Goal: Task Accomplishment & Management: Complete application form

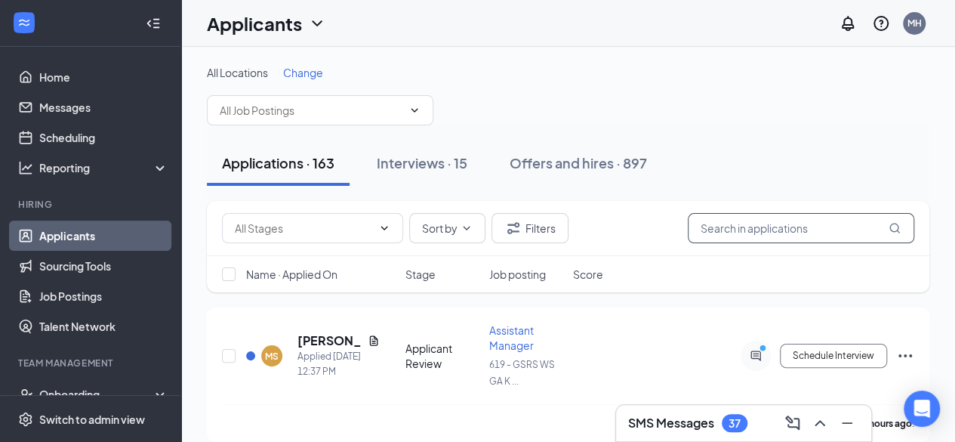
click at [741, 221] on input "text" at bounding box center [801, 228] width 226 height 30
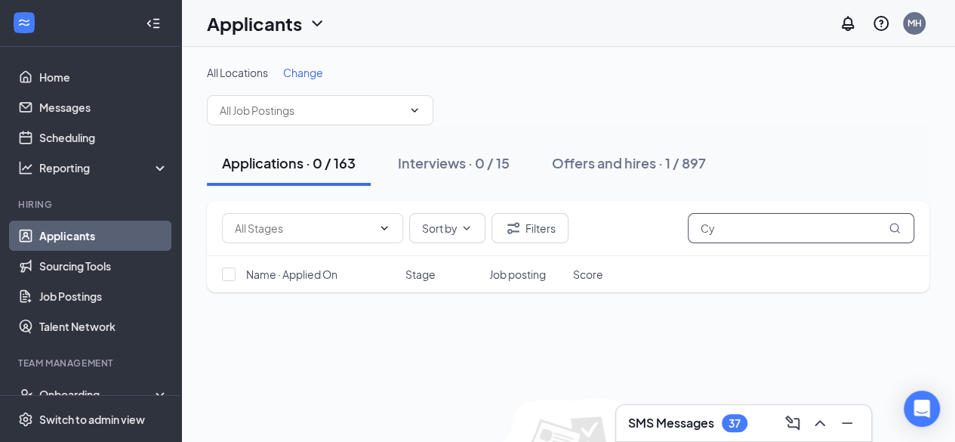
type input "C"
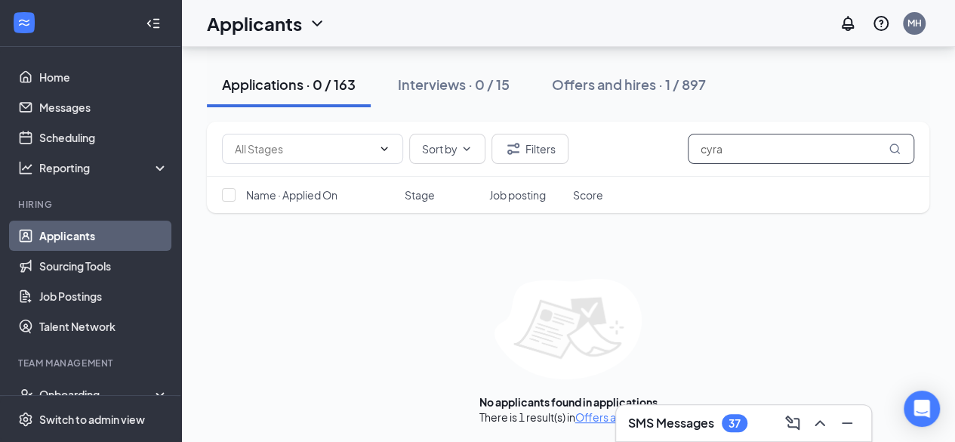
scroll to position [113, 0]
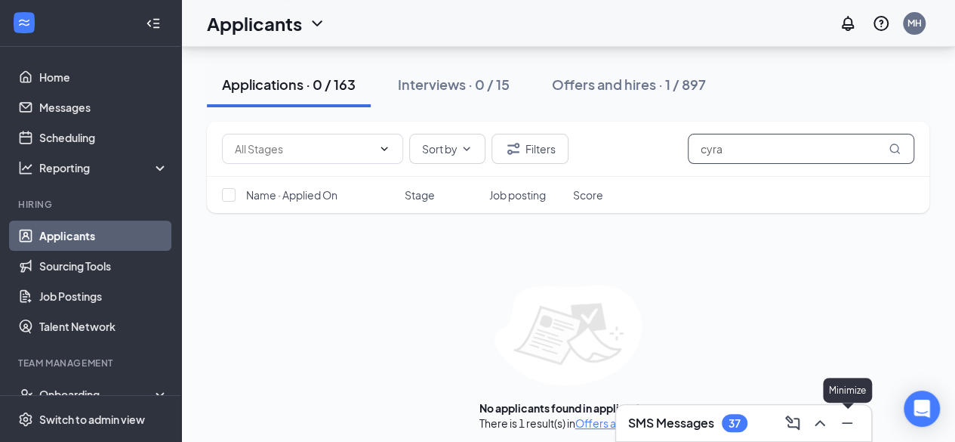
type input "cyra"
click at [854, 428] on icon "Minimize" at bounding box center [847, 423] width 18 height 18
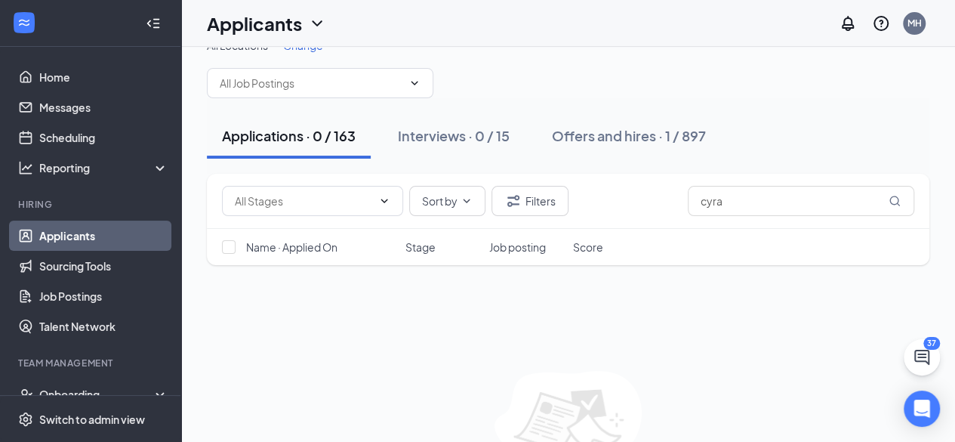
scroll to position [0, 0]
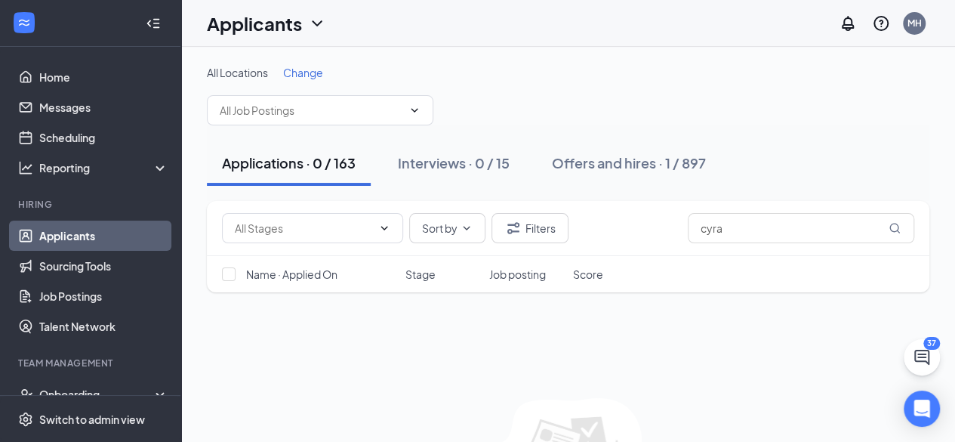
click at [313, 32] on div "Applicants" at bounding box center [266, 24] width 119 height 26
click at [314, 30] on icon "ChevronDown" at bounding box center [317, 23] width 18 height 18
click at [314, 25] on icon "ChevronDown" at bounding box center [317, 23] width 18 height 18
click at [449, 52] on div "All Locations Change Applications · 0 / 163 Interviews · 0 / 15 Offers and hire…" at bounding box center [568, 305] width 774 height 516
click at [332, 104] on input "text" at bounding box center [311, 110] width 183 height 17
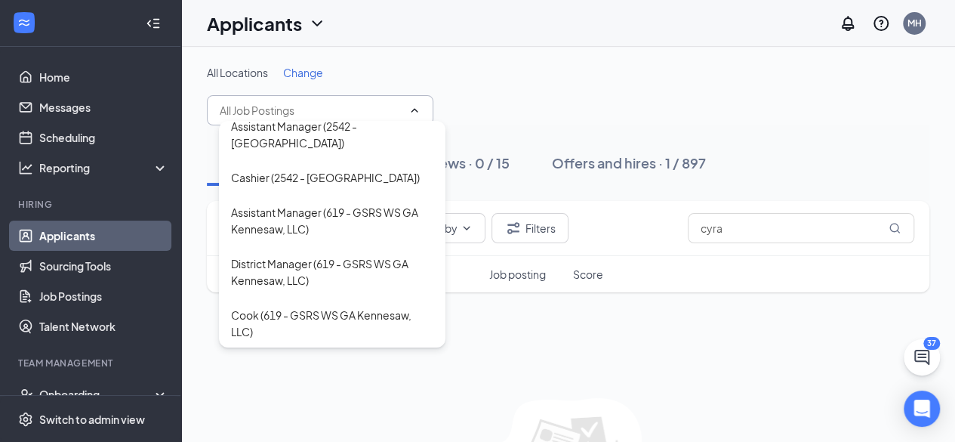
scroll to position [902, 0]
click at [338, 307] on div "Cook (619 - GSRS WS GA Kennesaw, LLC)" at bounding box center [332, 323] width 202 height 33
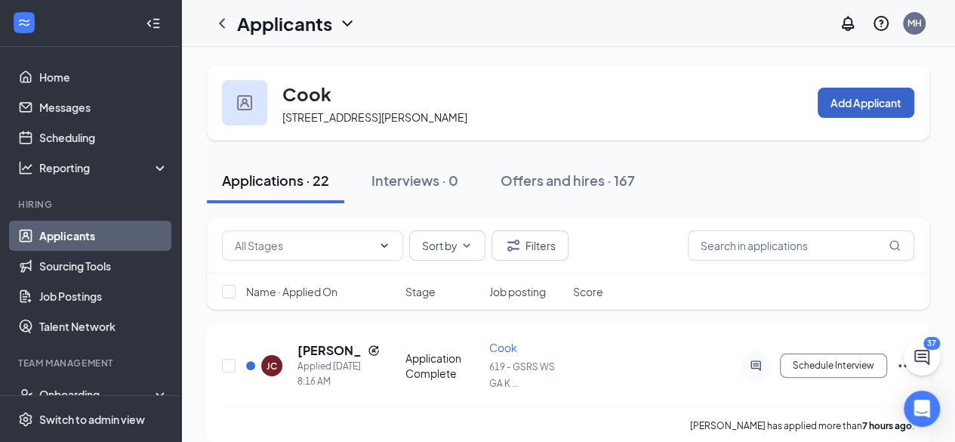
click at [848, 108] on button "Add Applicant" at bounding box center [866, 103] width 97 height 30
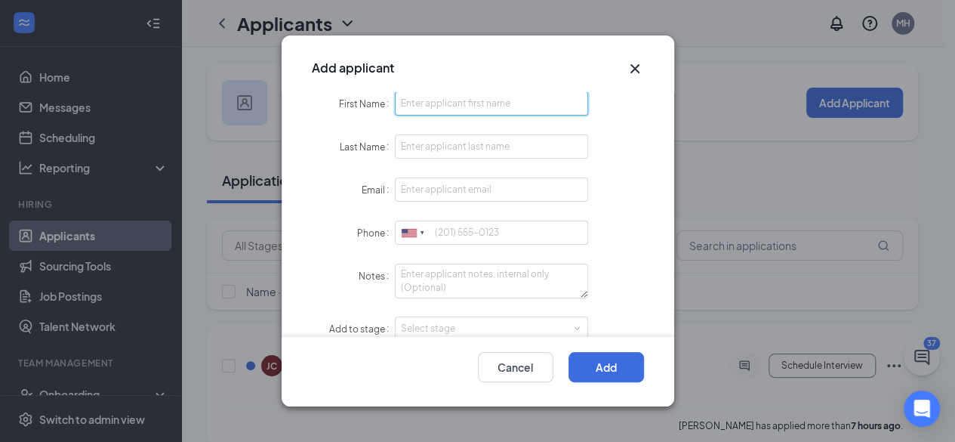
click at [515, 100] on input "First Name" at bounding box center [492, 103] width 194 height 24
type input "Cyra"
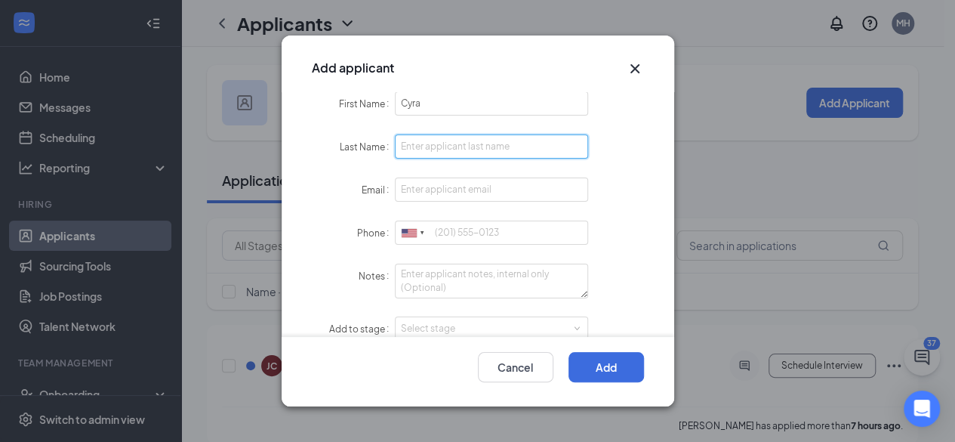
click at [471, 152] on input "Last Name" at bounding box center [492, 146] width 194 height 24
type input "[DEMOGRAPHIC_DATA]"
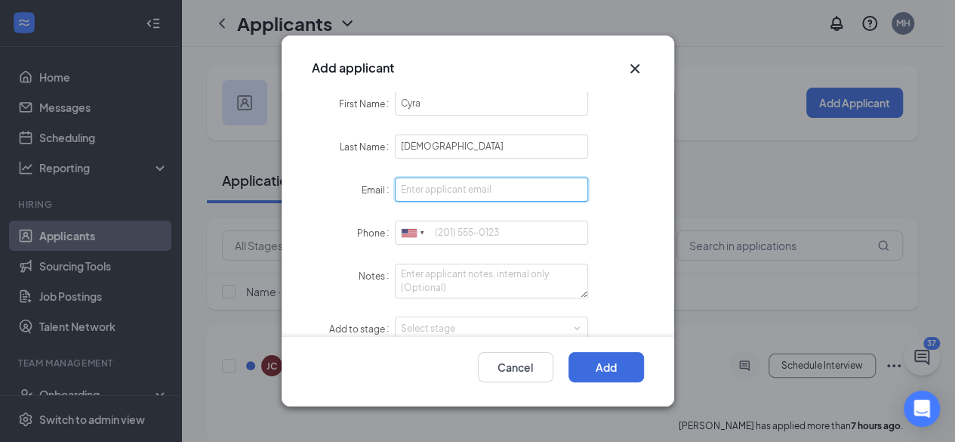
click at [447, 188] on input "Email" at bounding box center [492, 189] width 194 height 24
type input "[EMAIL_ADDRESS][DOMAIN_NAME]"
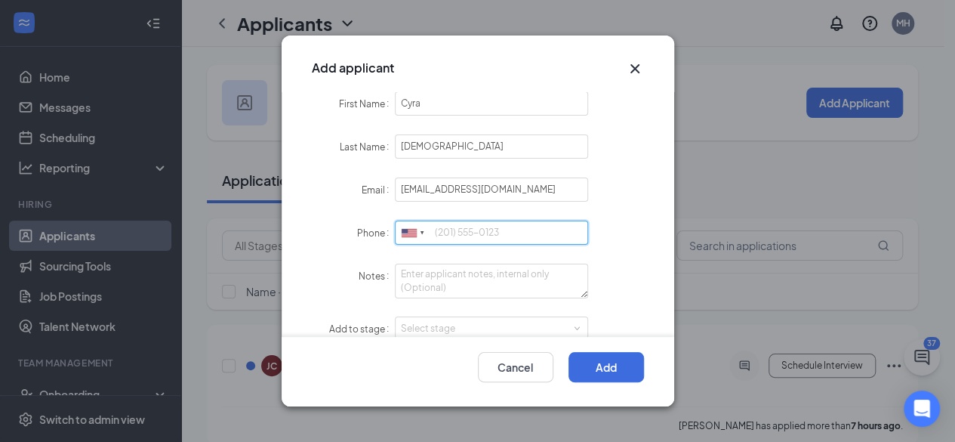
click at [489, 234] on input "Phone" at bounding box center [492, 232] width 194 height 24
type input "[PHONE_NUMBER]"
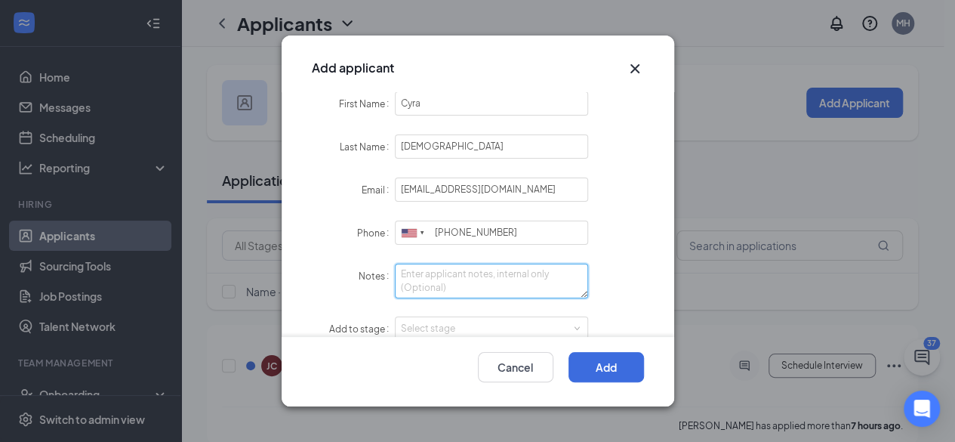
click at [461, 280] on textarea "Notes" at bounding box center [492, 280] width 194 height 35
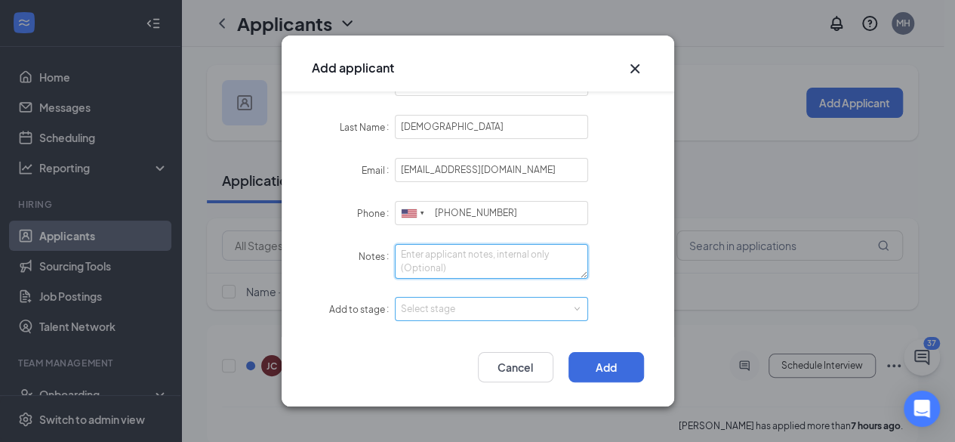
click at [556, 308] on div "Select stage" at bounding box center [488, 308] width 175 height 15
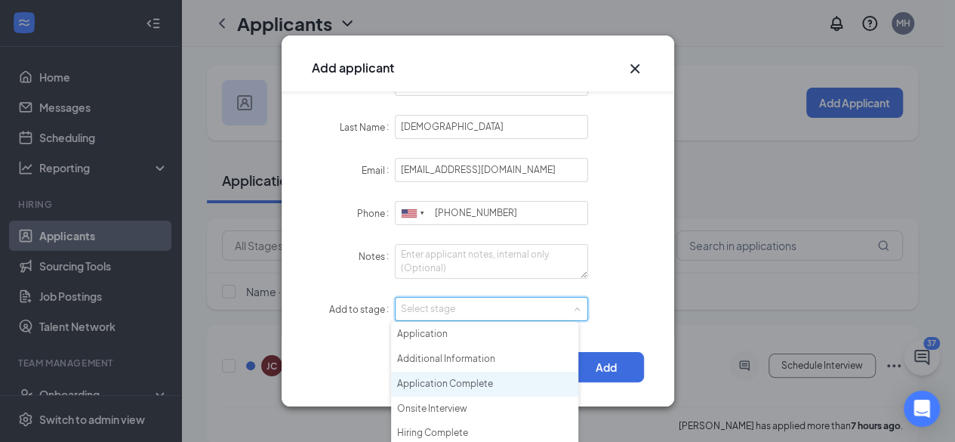
click at [510, 386] on li "Application Complete" at bounding box center [484, 383] width 187 height 25
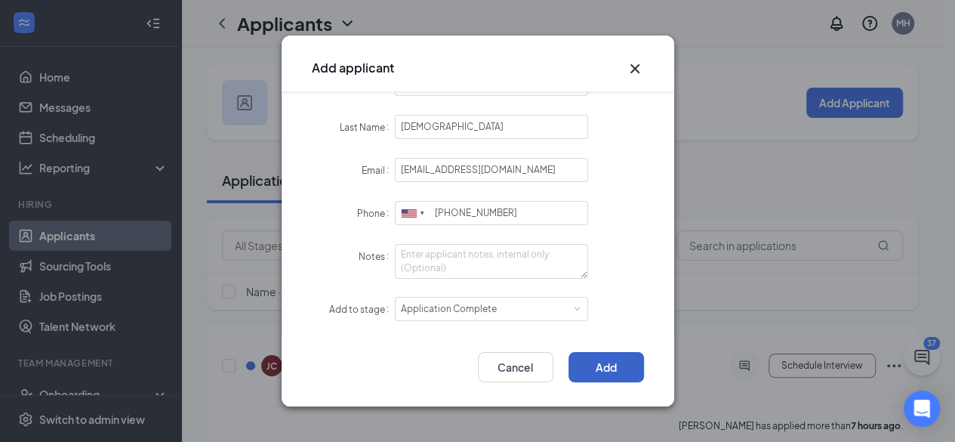
click at [591, 370] on button "Add" at bounding box center [605, 367] width 75 height 30
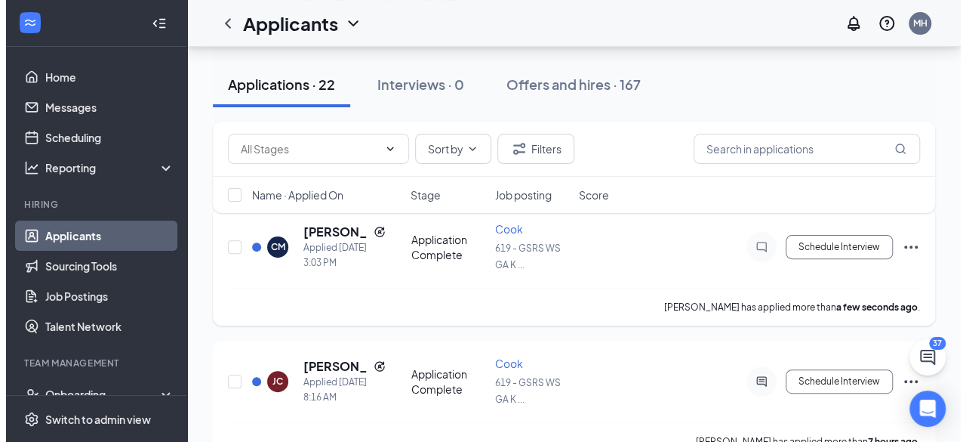
scroll to position [121, 0]
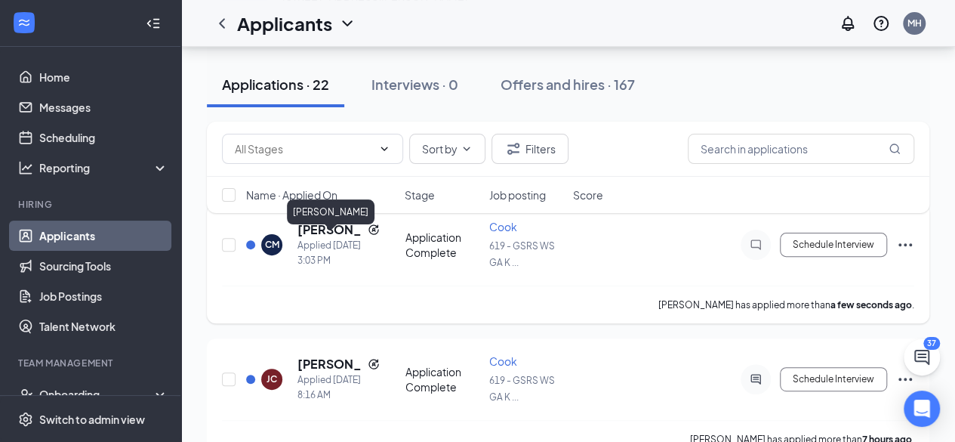
click at [317, 238] on h5 "[PERSON_NAME]" at bounding box center [329, 229] width 64 height 17
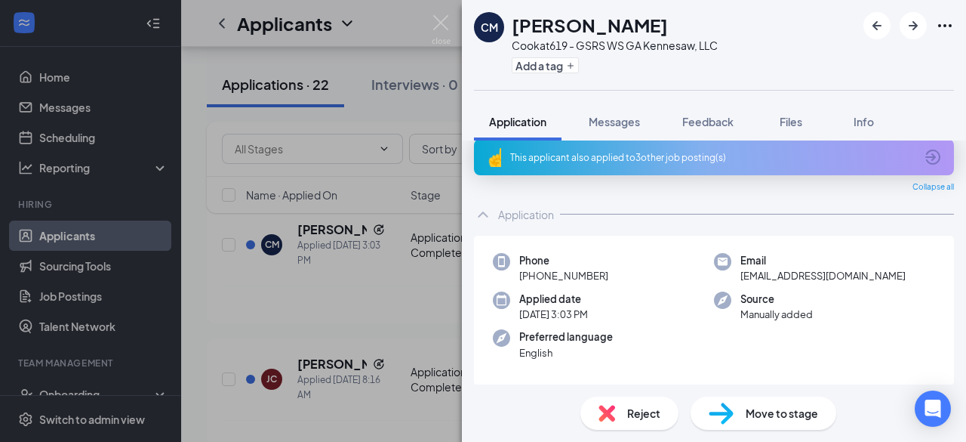
scroll to position [20, 0]
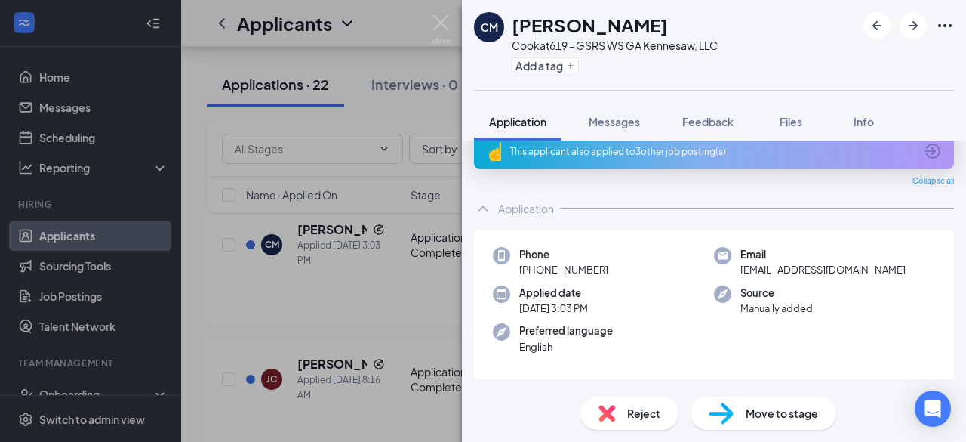
click at [765, 409] on span "Move to stage" at bounding box center [782, 413] width 72 height 17
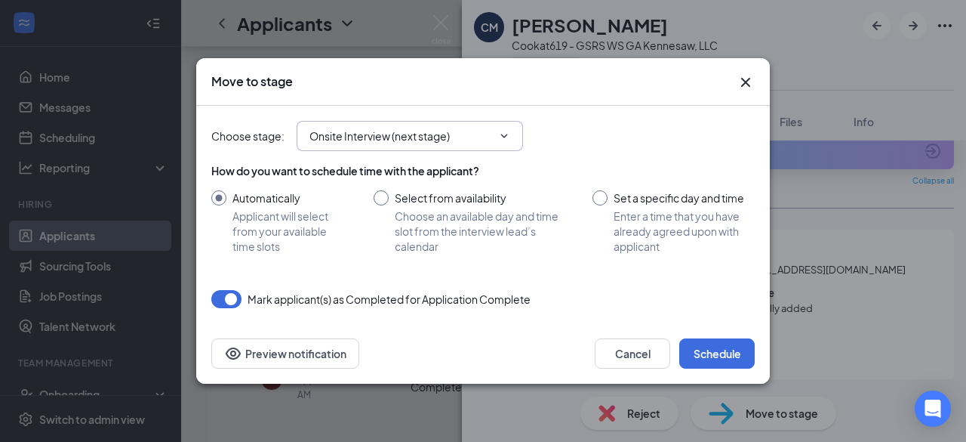
click at [501, 143] on span "Onsite Interview (next stage)" at bounding box center [410, 136] width 226 height 30
click at [501, 140] on icon "ChevronDown" at bounding box center [504, 136] width 12 height 12
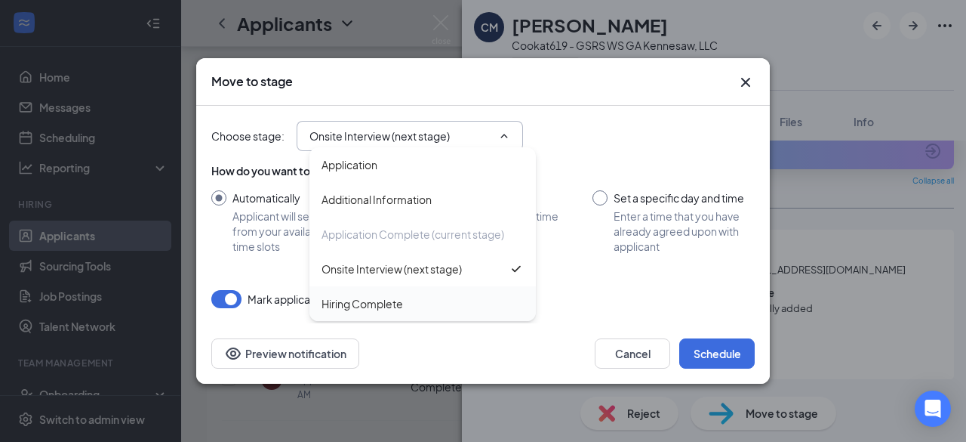
click at [423, 301] on div "Hiring Complete" at bounding box center [423, 303] width 202 height 17
type input "Hiring Complete"
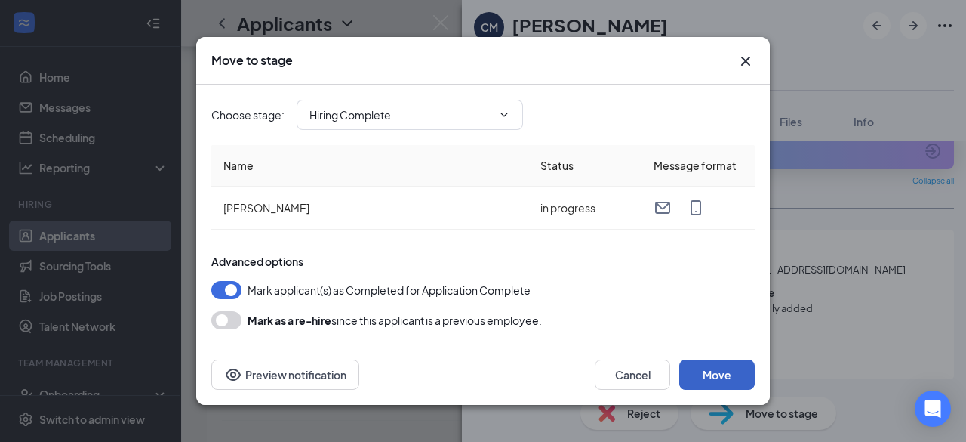
click at [724, 373] on button "Move" at bounding box center [716, 374] width 75 height 30
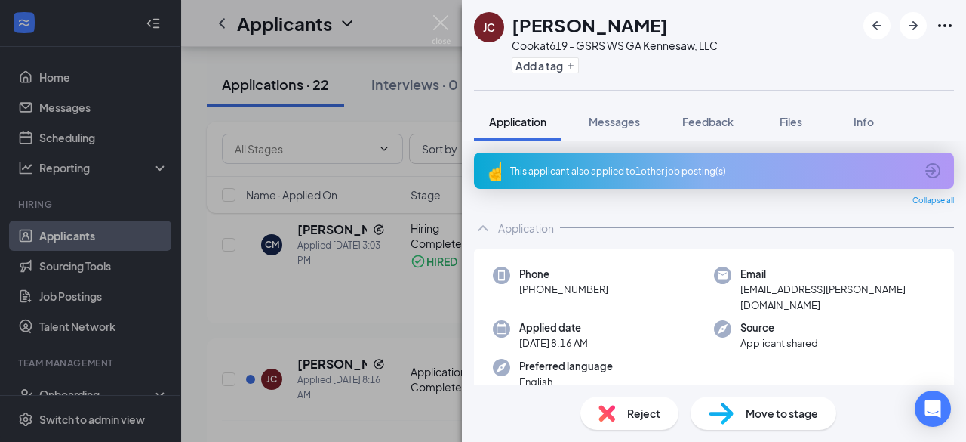
click at [764, 417] on span "Move to stage" at bounding box center [782, 413] width 72 height 17
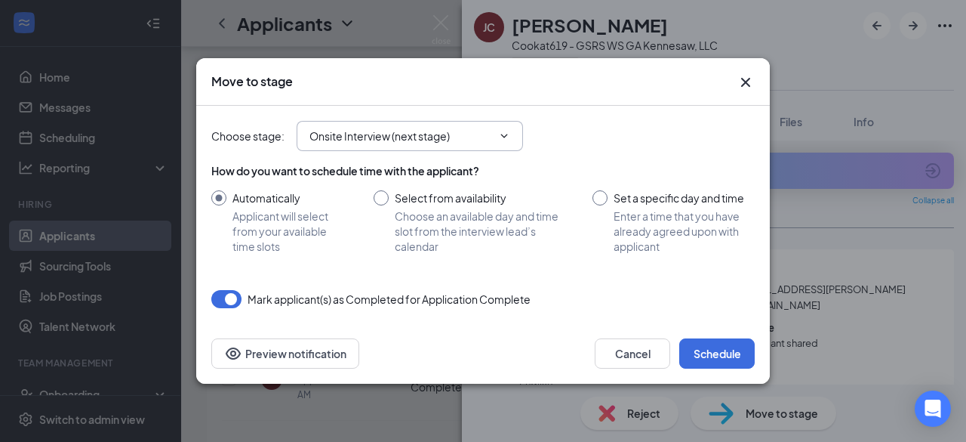
click at [504, 126] on span "Onsite Interview (next stage)" at bounding box center [410, 136] width 226 height 30
click at [503, 136] on icon "ChevronDown" at bounding box center [504, 136] width 7 height 4
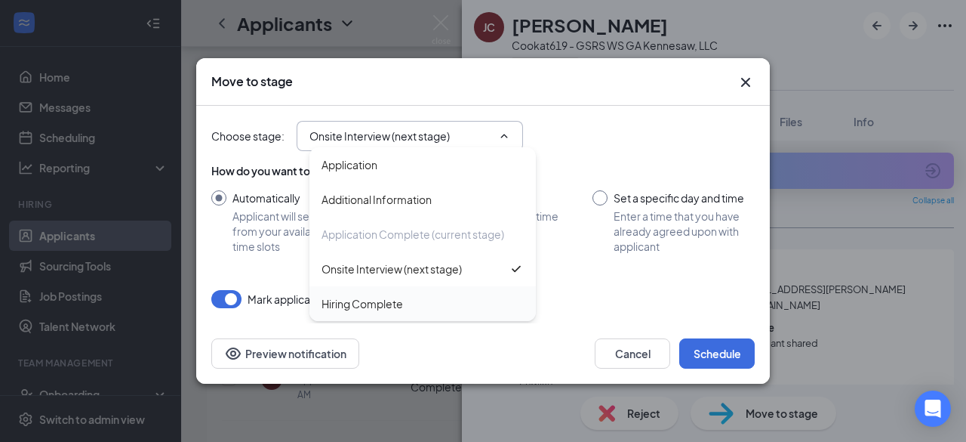
click at [419, 300] on div "Hiring Complete" at bounding box center [423, 303] width 202 height 17
type input "Hiring Complete"
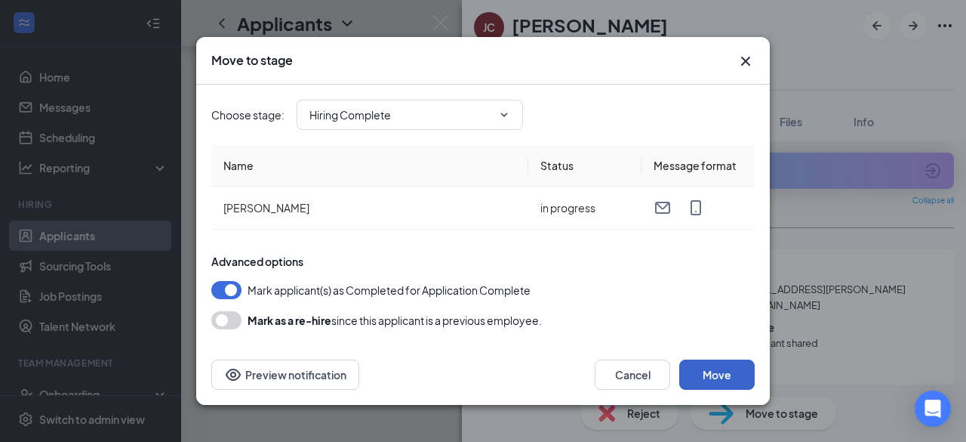
click at [725, 381] on button "Move" at bounding box center [716, 374] width 75 height 30
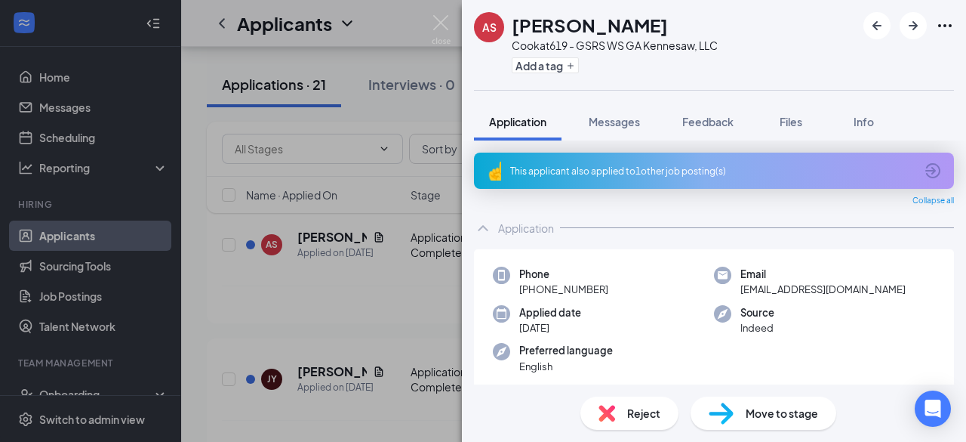
click at [394, 287] on div "AS [PERSON_NAME] [PERSON_NAME] at 619 - GSRS WS GA Kennesaw, LLC Add a tag Appl…" at bounding box center [483, 221] width 966 height 442
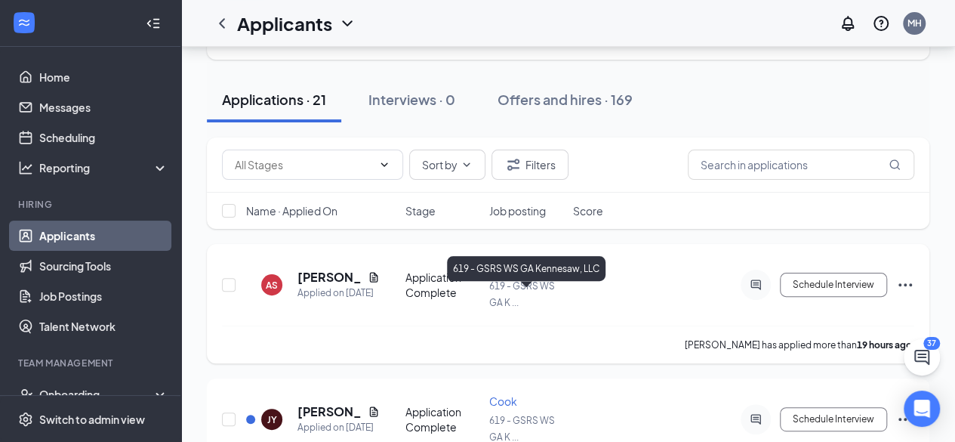
scroll to position [80, 0]
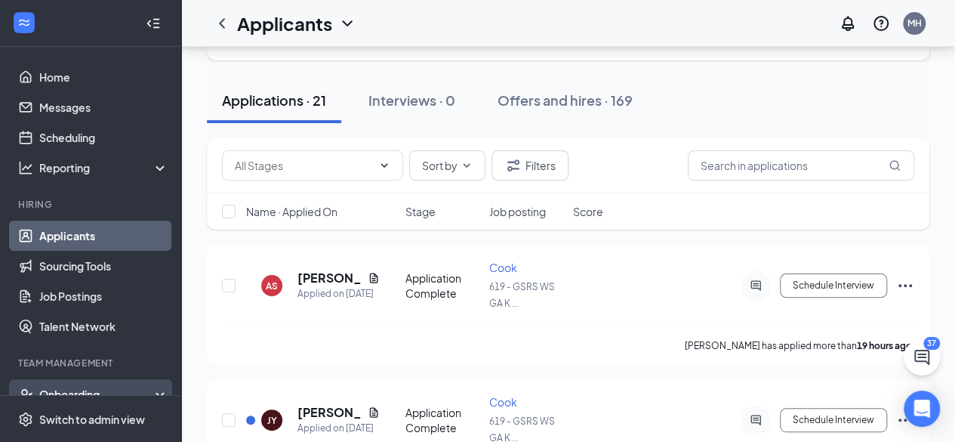
click at [103, 383] on div "Onboarding" at bounding box center [90, 394] width 181 height 30
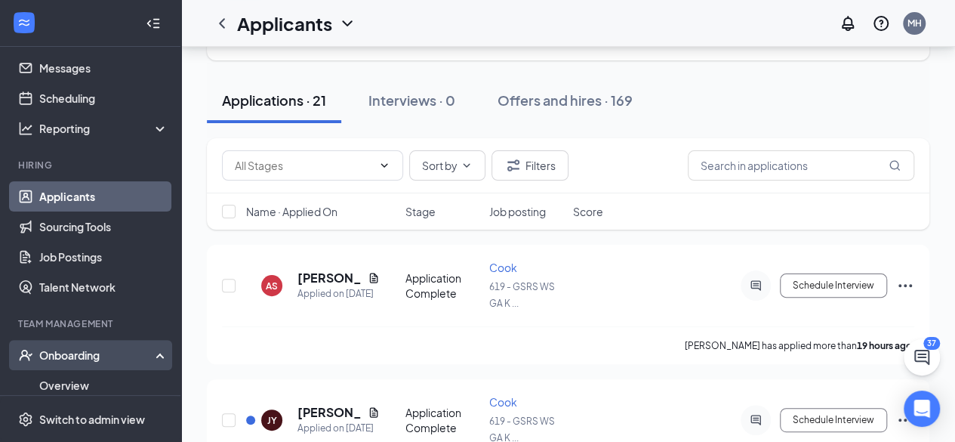
scroll to position [54, 0]
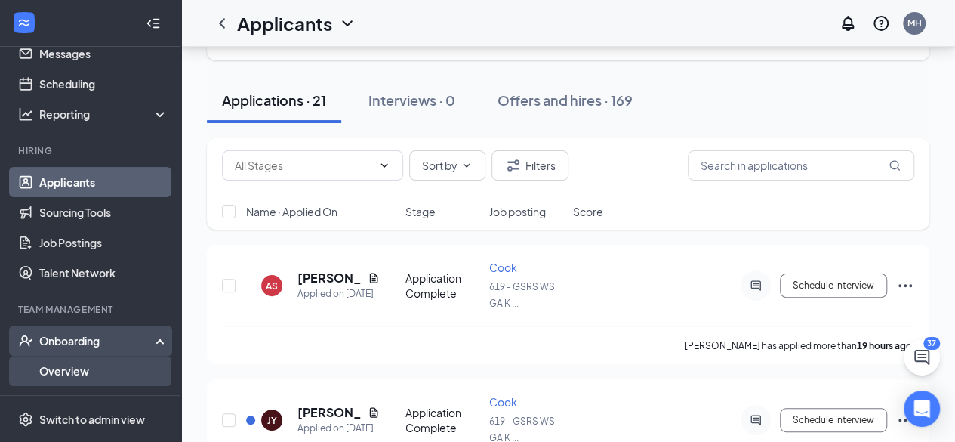
click at [83, 368] on link "Overview" at bounding box center [103, 371] width 129 height 30
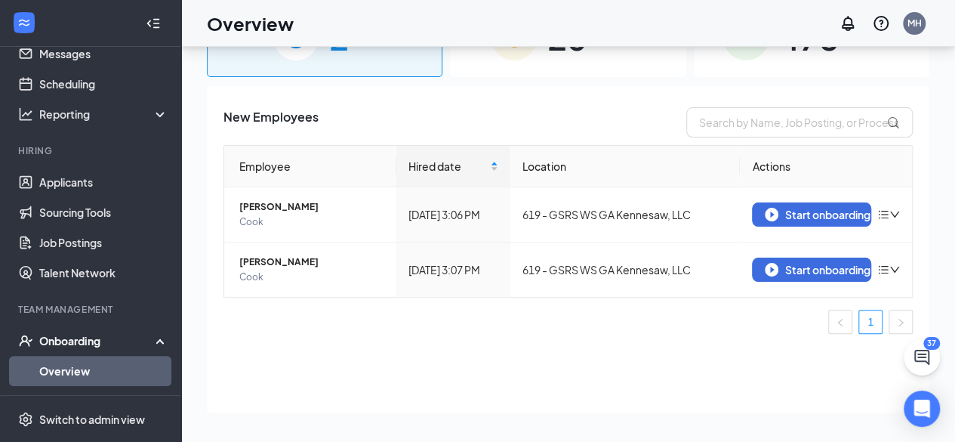
scroll to position [68, 0]
click at [781, 273] on div "Start onboarding" at bounding box center [812, 269] width 94 height 14
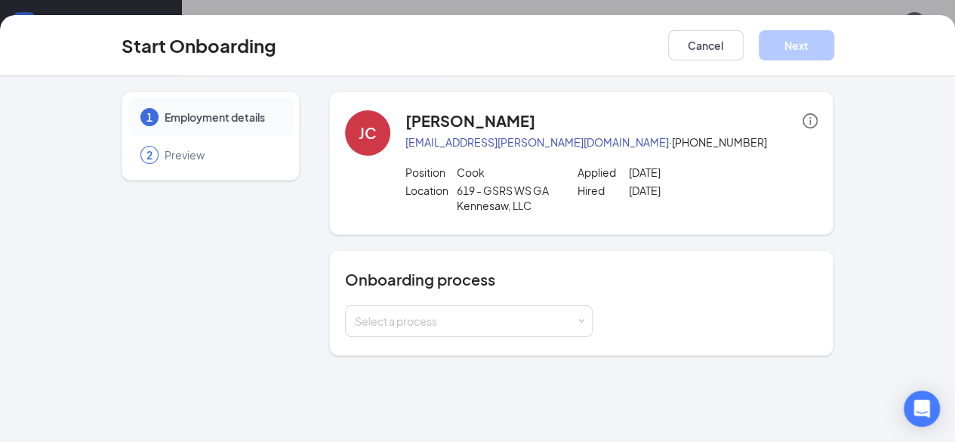
scroll to position [67, 0]
click at [519, 329] on div "Select a process" at bounding box center [469, 321] width 228 height 30
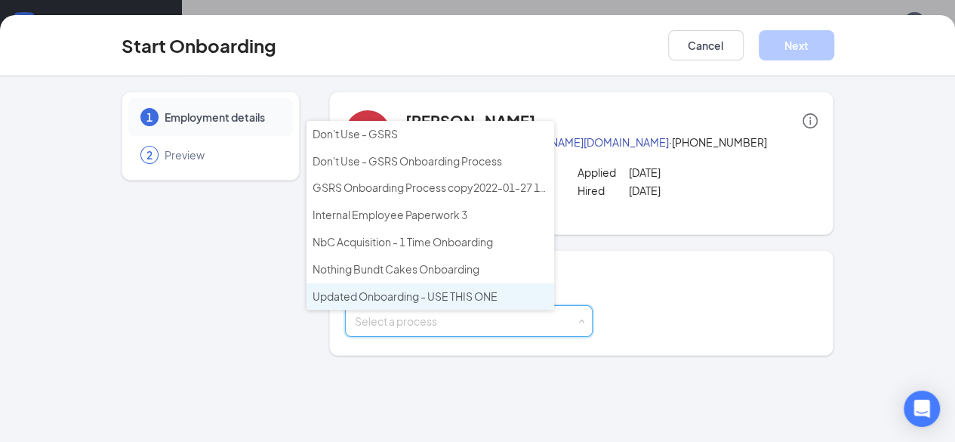
click at [469, 300] on li "Updated Onboarding - USE THIS ONE" at bounding box center [430, 296] width 248 height 27
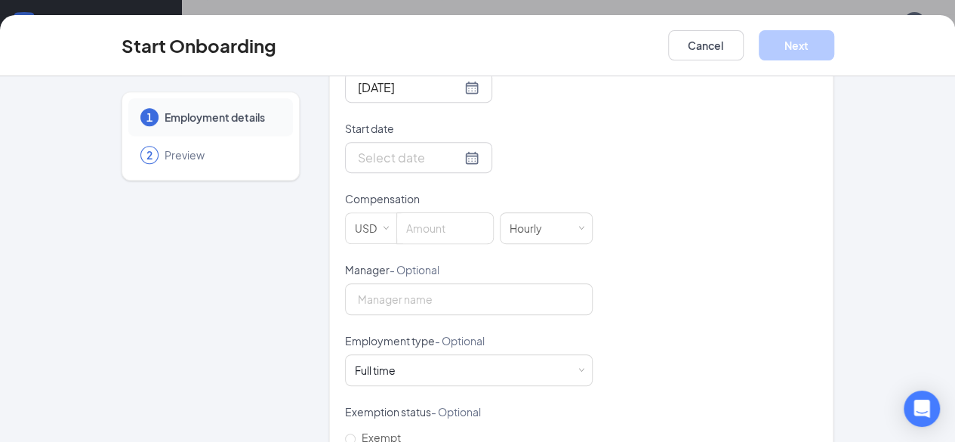
scroll to position [394, 0]
click at [409, 233] on input at bounding box center [445, 227] width 96 height 30
type input "14"
click at [649, 234] on div "Hired date [DATE] Start date Compensation USD 14 Hourly Manager - Optional Empl…" at bounding box center [581, 261] width 473 height 423
click at [408, 155] on div at bounding box center [419, 156] width 122 height 19
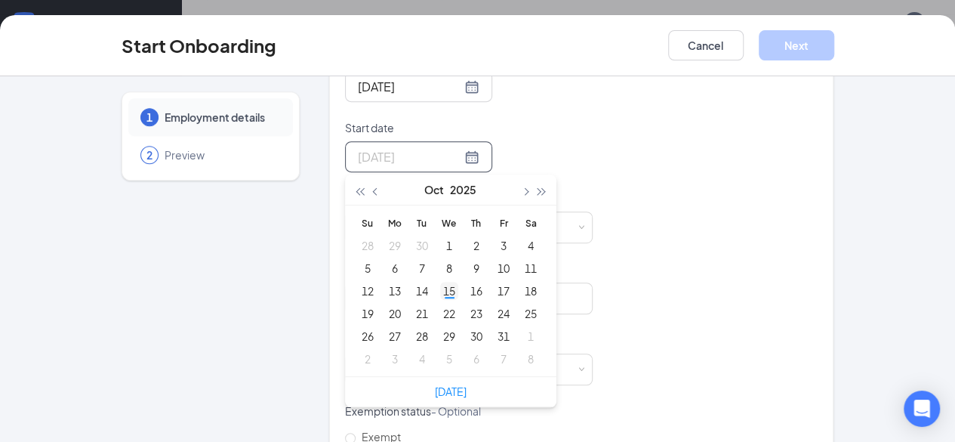
type input "[DATE]"
click at [440, 288] on div "15" at bounding box center [449, 291] width 18 height 18
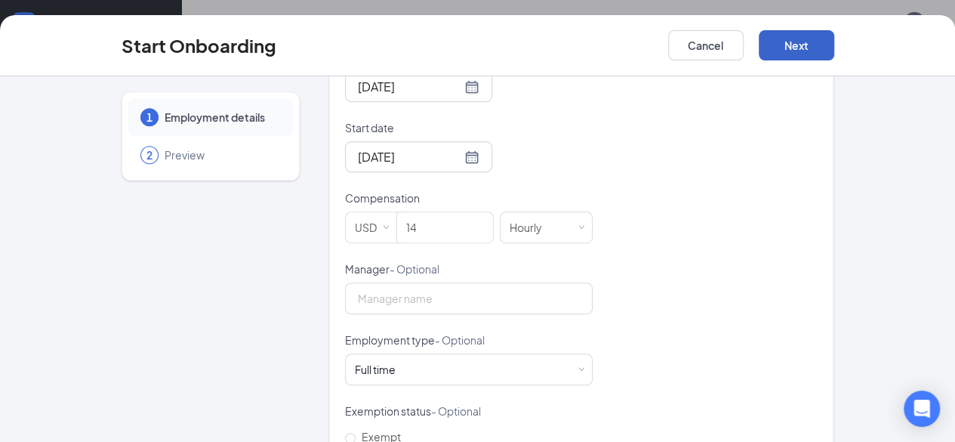
click at [834, 51] on button "Next" at bounding box center [796, 45] width 75 height 30
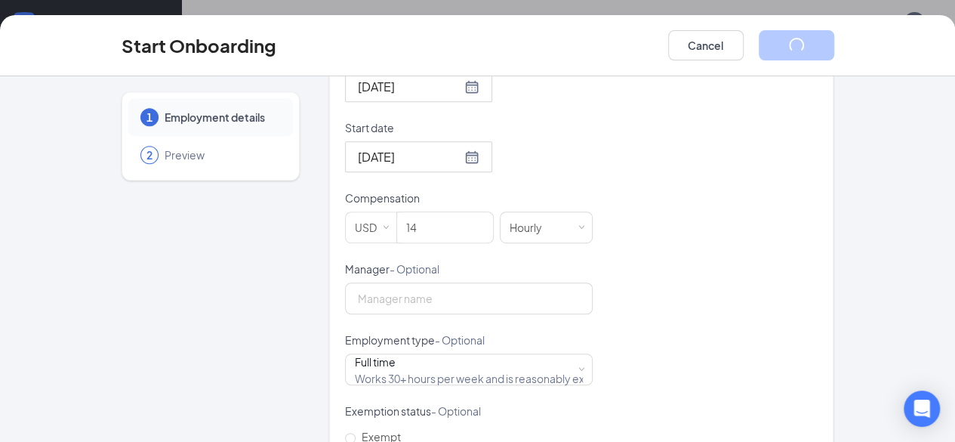
scroll to position [89, 0]
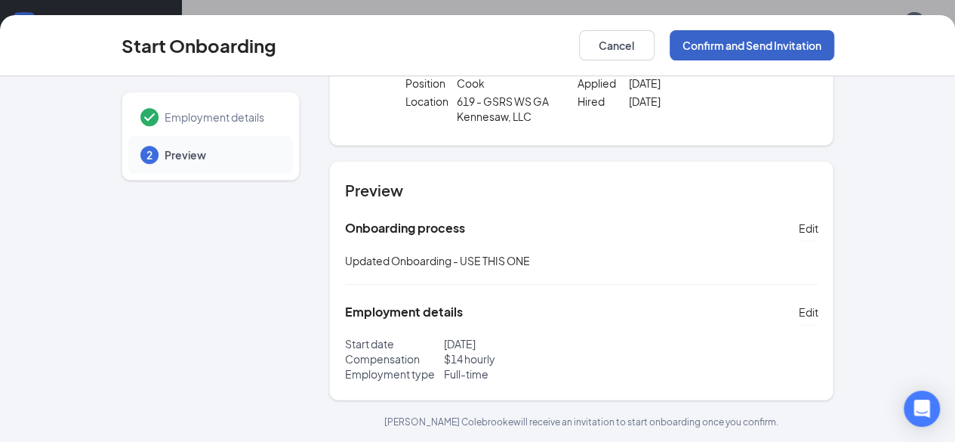
click at [834, 48] on button "Confirm and Send Invitation" at bounding box center [752, 45] width 165 height 30
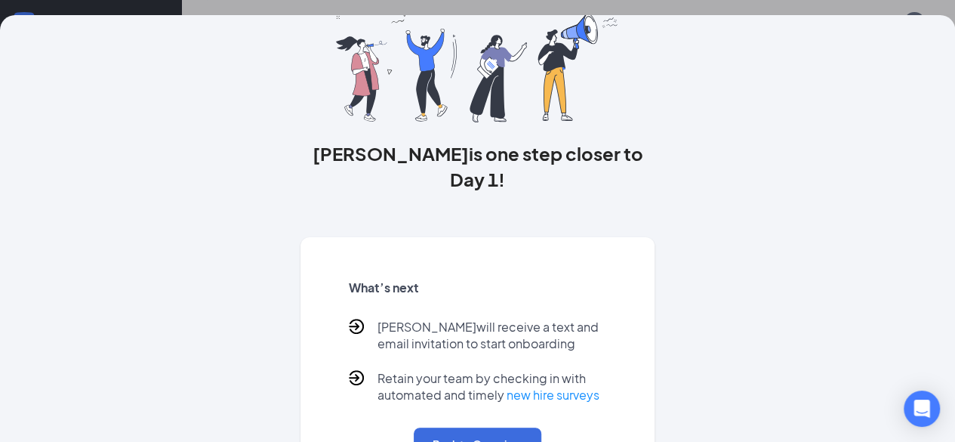
scroll to position [0, 0]
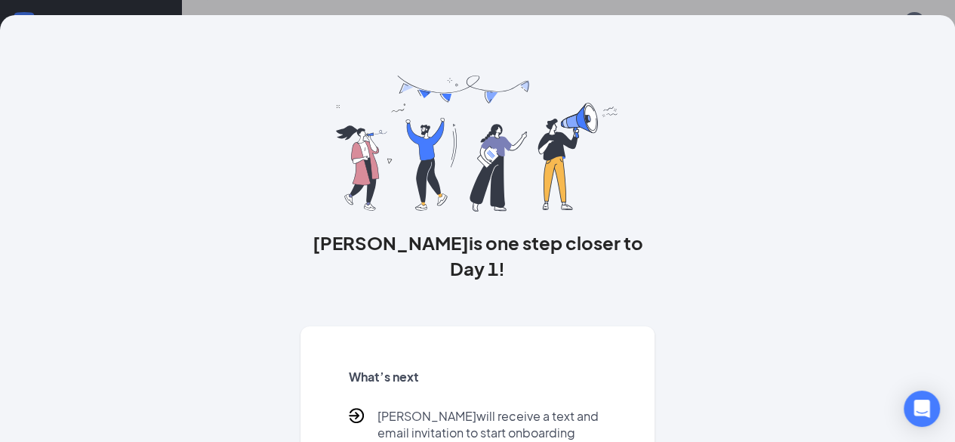
click at [942, 8] on div "[PERSON_NAME] is one step closer to Day 1! What’s next [PERSON_NAME] will recei…" at bounding box center [477, 221] width 955 height 442
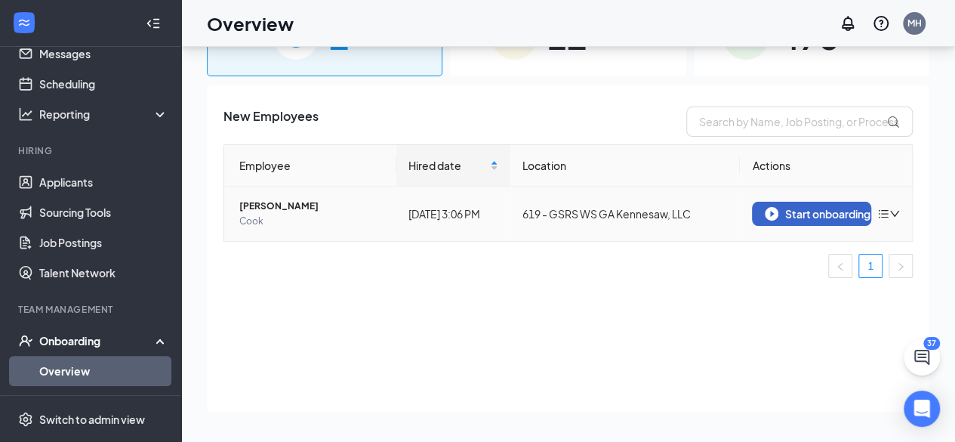
click at [797, 218] on div "Start onboarding" at bounding box center [812, 214] width 94 height 14
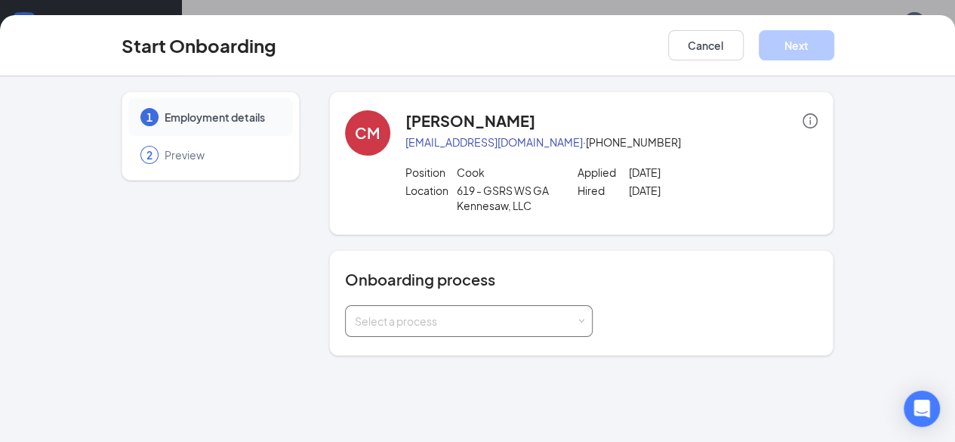
click at [475, 321] on div "Select a process" at bounding box center [465, 320] width 221 height 15
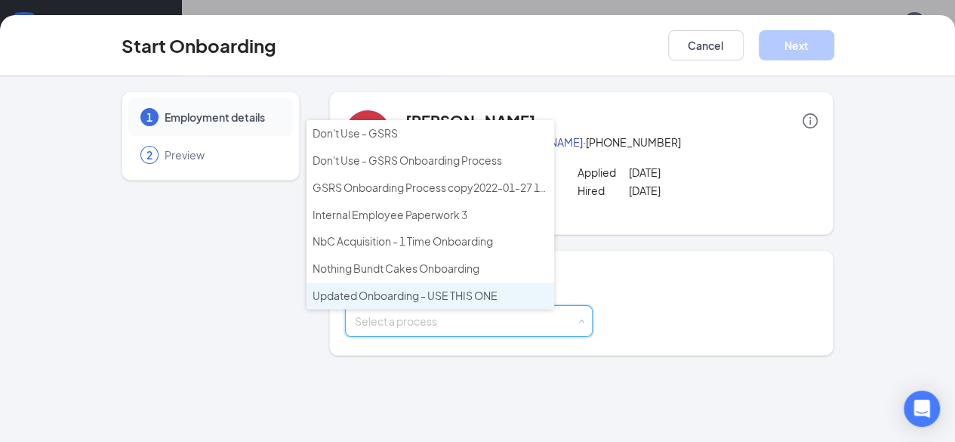
click at [477, 288] on span "Updated Onboarding - USE THIS ONE" at bounding box center [405, 295] width 185 height 14
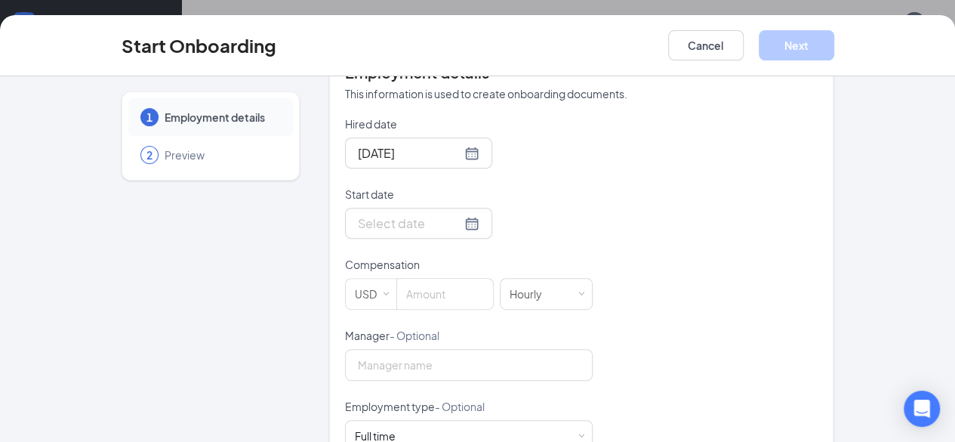
scroll to position [331, 0]
click at [403, 279] on input at bounding box center [445, 291] width 96 height 30
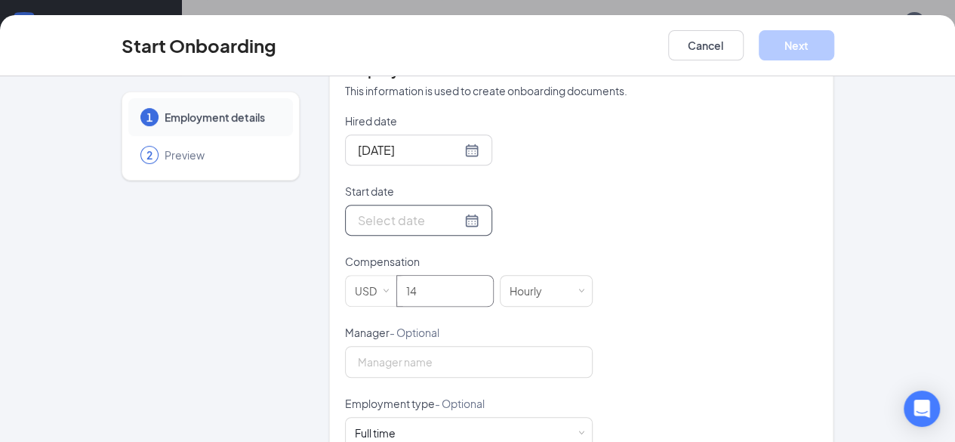
type input "14"
click at [417, 211] on div at bounding box center [419, 220] width 122 height 19
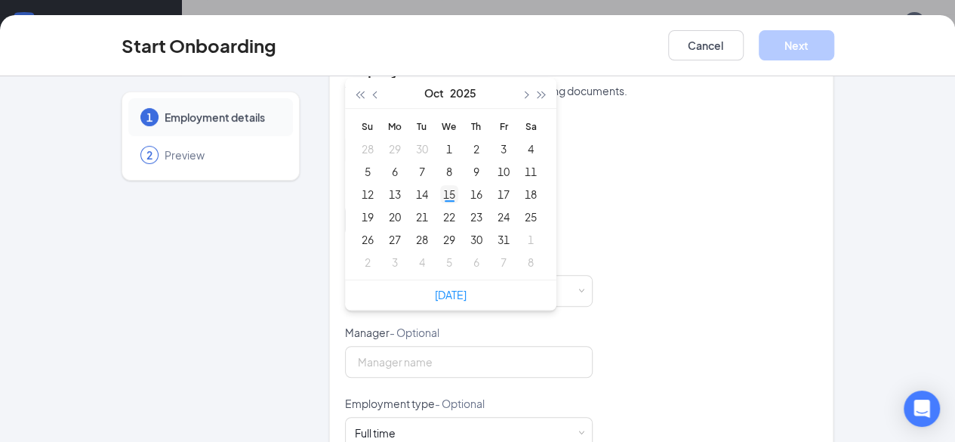
type input "[DATE]"
click at [440, 185] on div "15" at bounding box center [449, 194] width 18 height 18
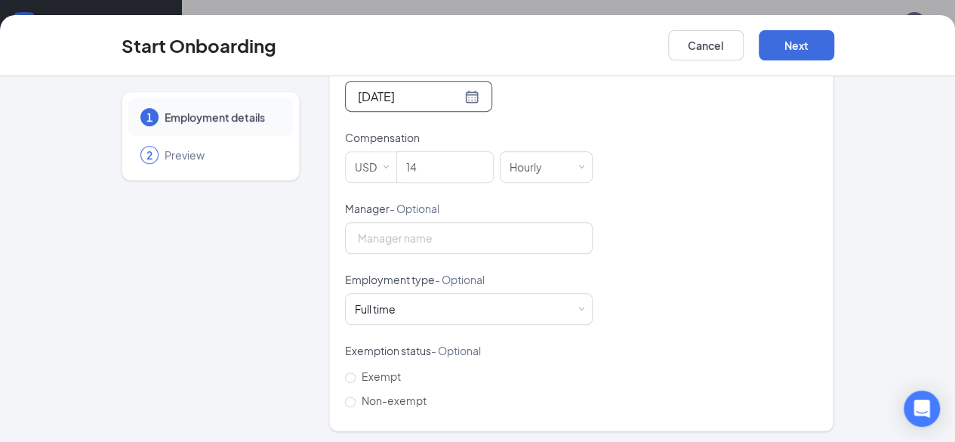
scroll to position [456, 0]
click at [356, 399] on span "Non-exempt" at bounding box center [394, 399] width 77 height 14
click at [352, 399] on input "Non-exempt" at bounding box center [350, 400] width 11 height 11
radio input "true"
click at [834, 52] on button "Next" at bounding box center [796, 45] width 75 height 30
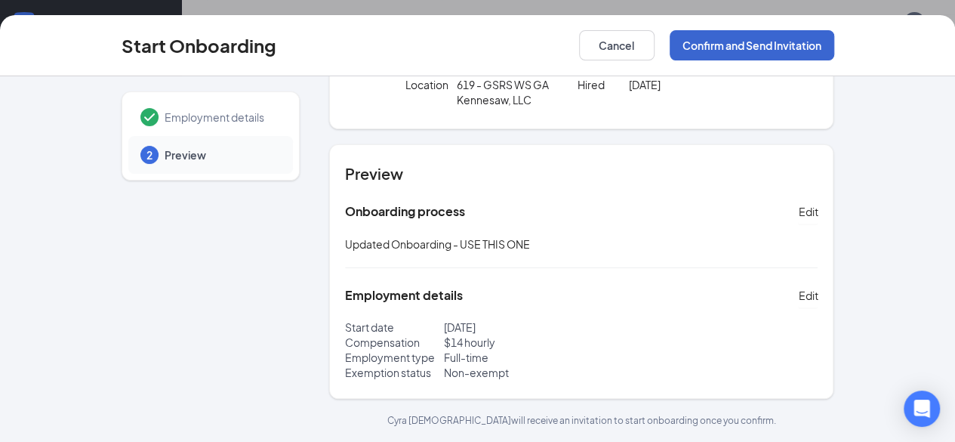
scroll to position [104, 0]
click at [834, 52] on button "Confirm and Send Invitation" at bounding box center [752, 45] width 165 height 30
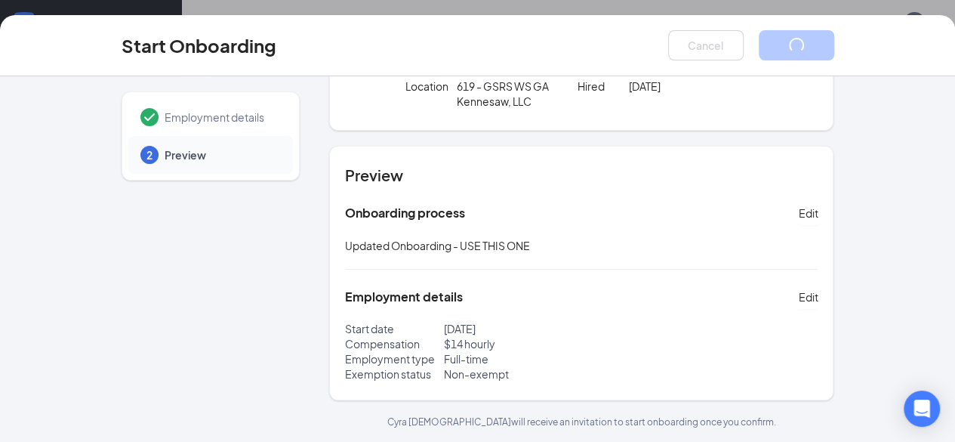
scroll to position [0, 0]
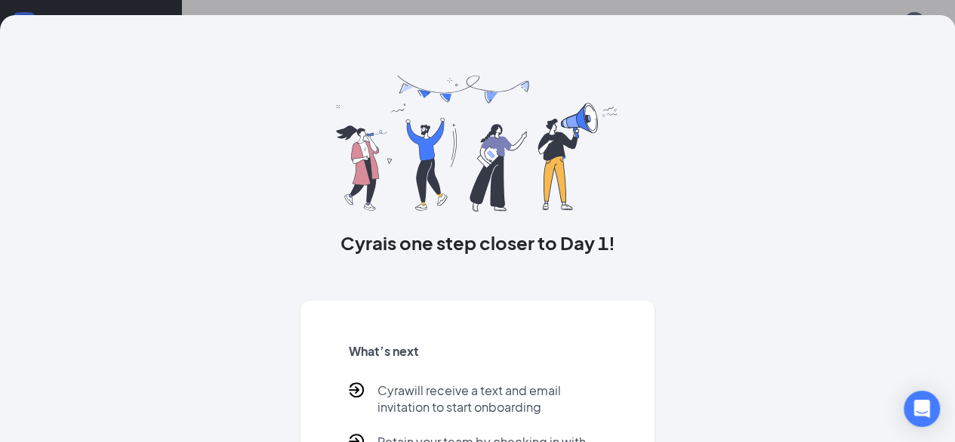
click at [756, 313] on div "Cyra is one step closer to Day 1! What’s next [PERSON_NAME] will receive a text…" at bounding box center [477, 290] width 773 height 551
